Goal: Check status: Check status

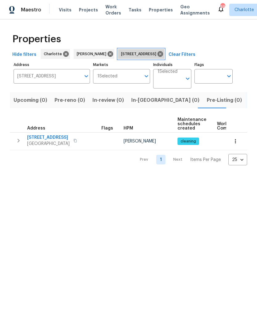
click at [163, 52] on icon at bounding box center [160, 54] width 6 height 6
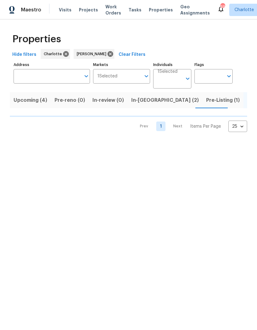
click at [49, 77] on input "Address" at bounding box center [47, 76] width 67 height 14
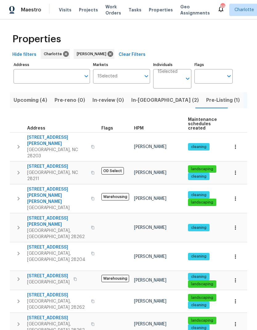
click at [74, 290] on td at bounding box center [173, 290] width 327 height 0
click at [41, 70] on input "Address" at bounding box center [47, 76] width 67 height 14
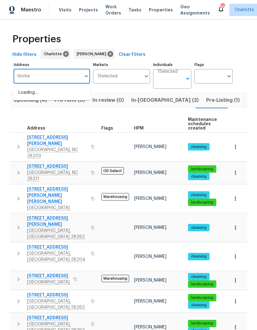
type input "fincher"
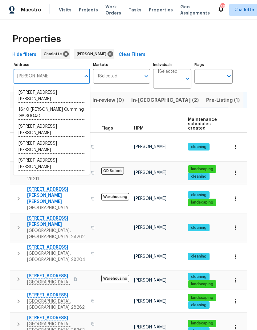
click at [25, 162] on li "3430 Fincher Blvd Charlotte NC 28269" at bounding box center [52, 163] width 76 height 17
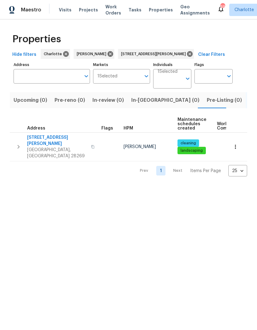
type input "3430 Fincher Blvd Charlotte NC 28269"
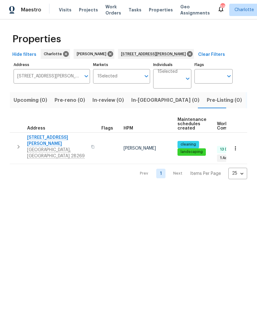
click at [19, 143] on icon "button" at bounding box center [18, 146] width 7 height 7
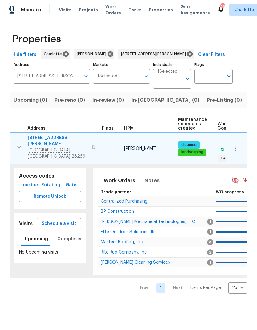
click at [42, 147] on span "Charlotte, NC 28269" at bounding box center [58, 153] width 60 height 12
click at [30, 181] on span "Lockbox" at bounding box center [30, 185] width 16 height 8
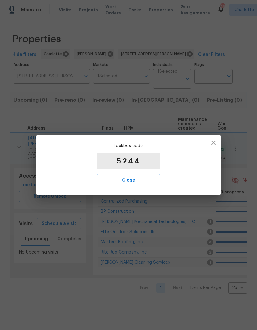
click at [148, 179] on span "Close" at bounding box center [129, 180] width 50 height 8
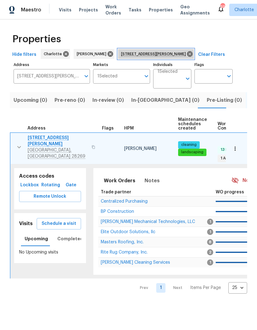
click at [186, 54] on icon at bounding box center [189, 54] width 7 height 7
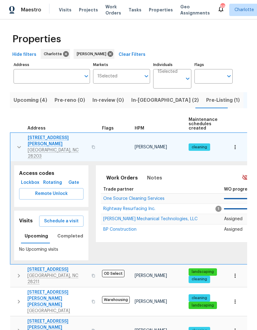
click at [62, 9] on span "Visits" at bounding box center [65, 10] width 13 height 6
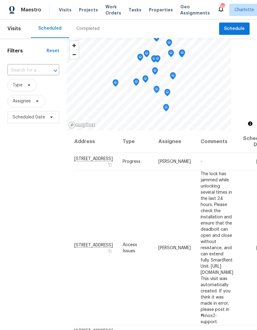
click at [85, 29] on div "Completed" at bounding box center [87, 29] width 23 height 6
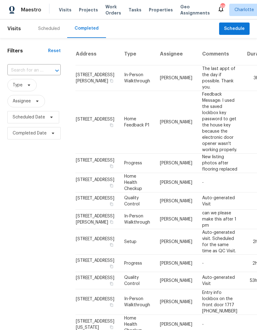
click at [29, 72] on input "text" at bounding box center [25, 71] width 36 height 10
type input "3430"
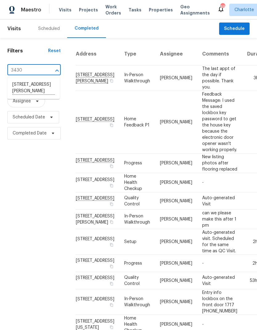
click at [26, 91] on li "3430 Fincher Blvd, Charlotte, NC 28269" at bounding box center [33, 87] width 52 height 17
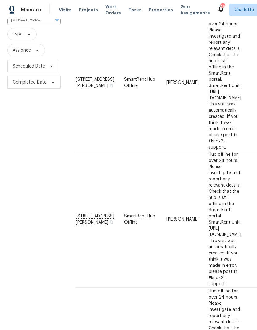
scroll to position [53, 0]
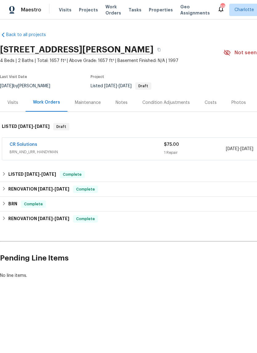
click at [22, 144] on link "CR Solutions" at bounding box center [24, 144] width 28 height 4
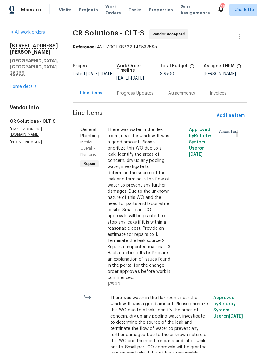
click at [21, 84] on link "Home details" at bounding box center [23, 86] width 27 height 4
